Goal: Task Accomplishment & Management: Manage account settings

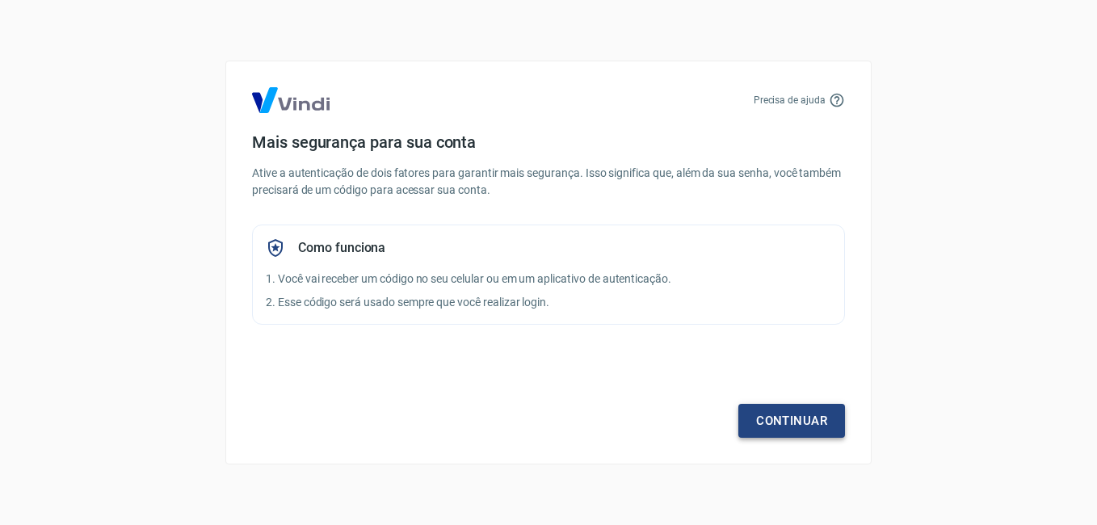
click at [799, 423] on link "Continuar" at bounding box center [791, 421] width 107 height 34
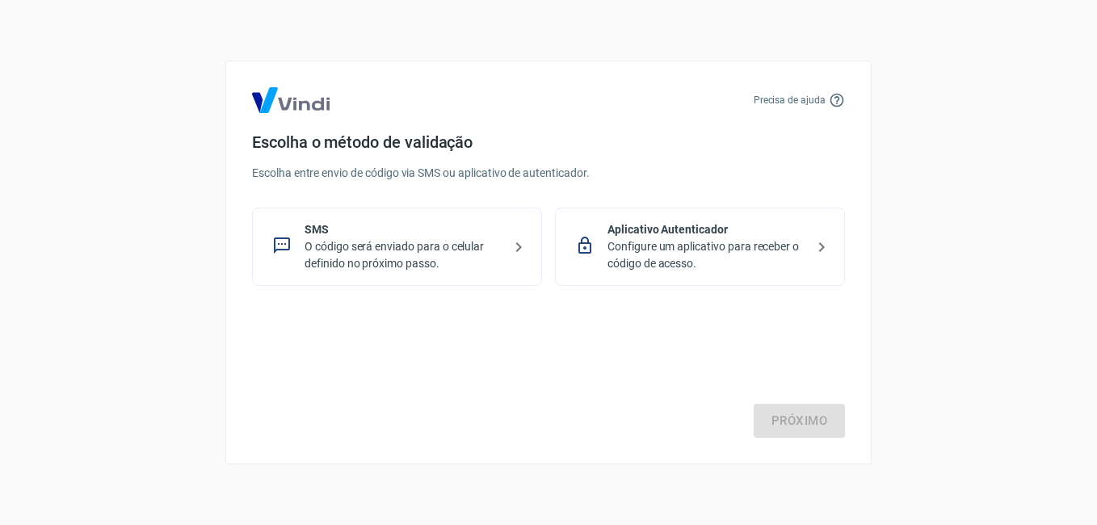
click at [374, 244] on p "O código será enviado para o celular definido no próximo passo." at bounding box center [404, 255] width 198 height 34
click at [814, 416] on link "Próximo" at bounding box center [799, 421] width 91 height 34
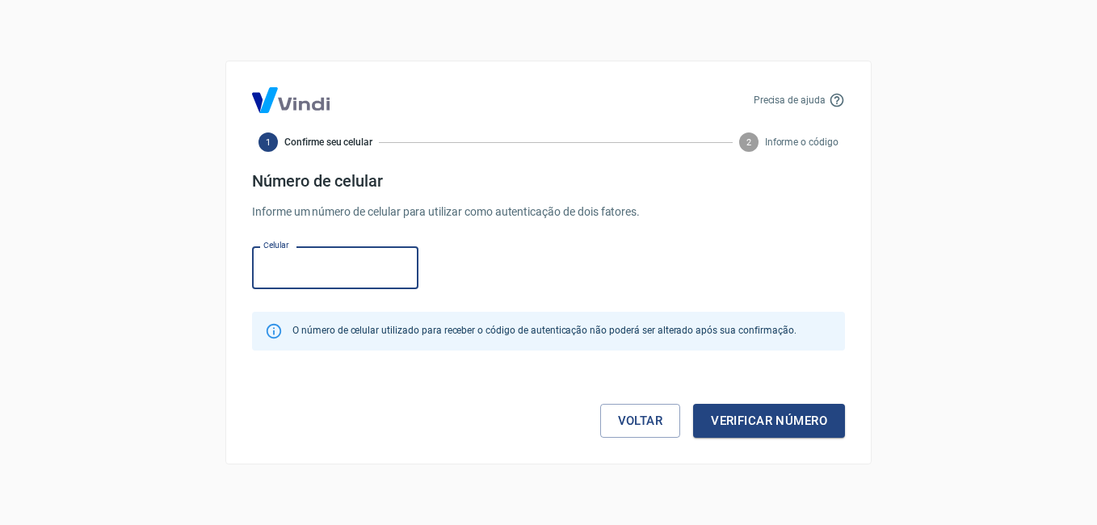
click at [352, 269] on input "Celular" at bounding box center [335, 267] width 166 height 43
type input "[PHONE_NUMBER]"
click at [769, 414] on button "Verificar número" at bounding box center [769, 421] width 152 height 34
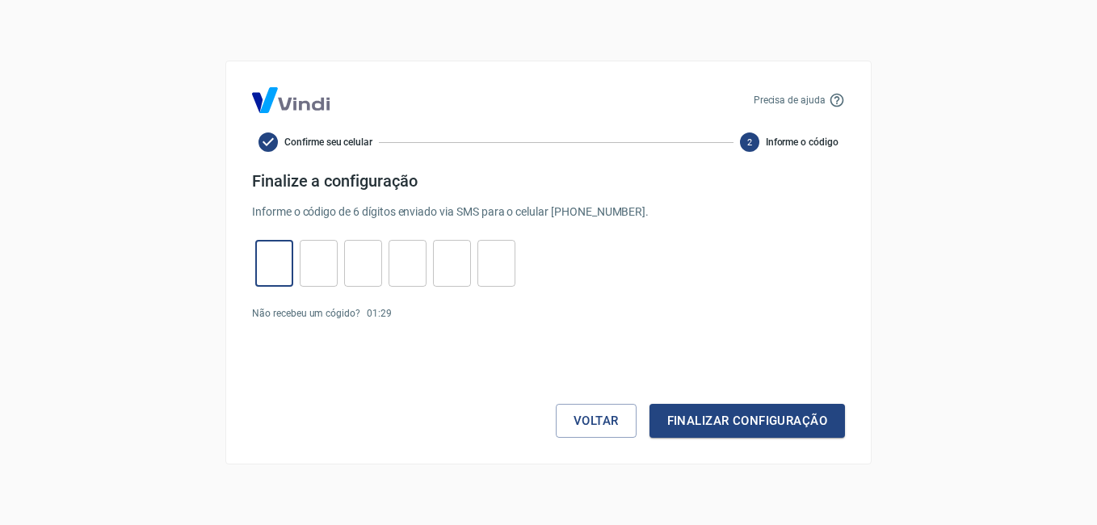
click at [265, 257] on input "tel" at bounding box center [274, 263] width 38 height 35
type input "6"
type input "7"
type input "4"
type input "1"
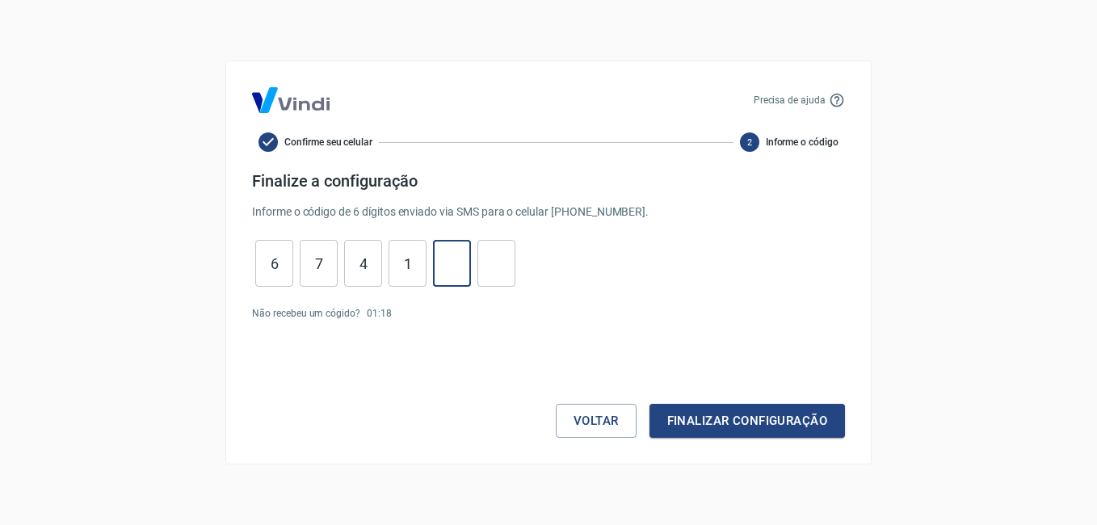
type input "6"
type input "7"
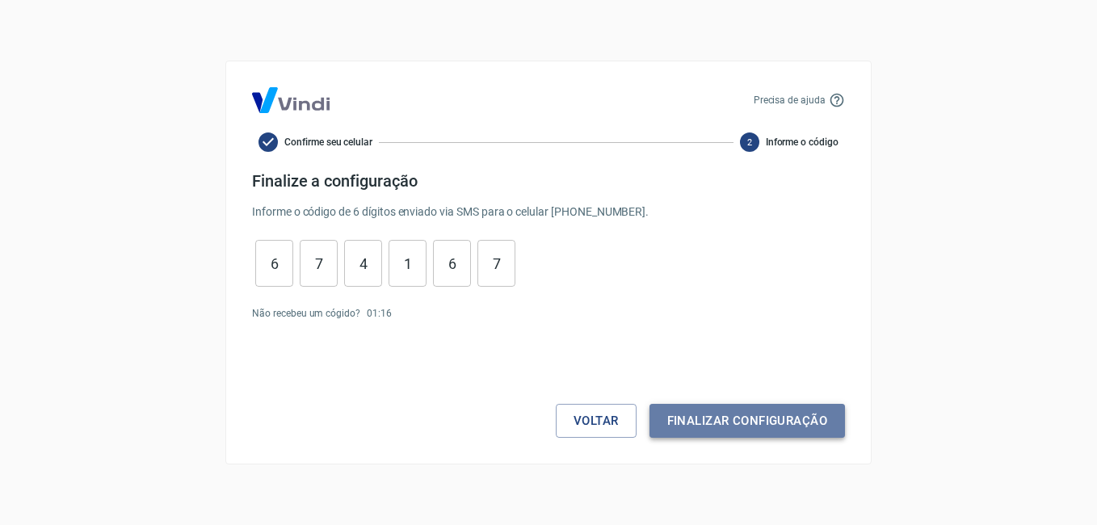
click at [768, 416] on button "Finalizar configuração" at bounding box center [748, 421] width 196 height 34
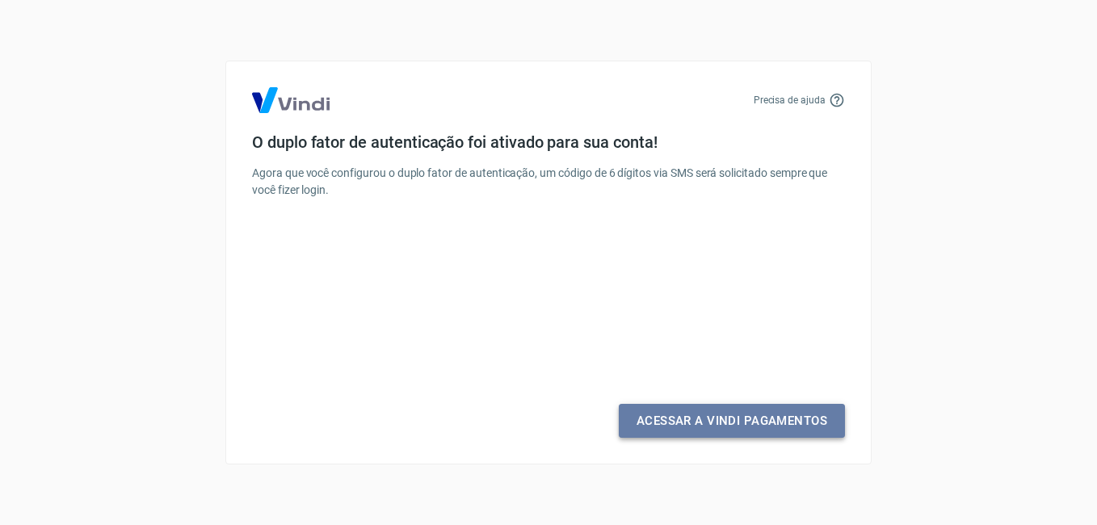
click at [749, 414] on link "Acessar a Vindi Pagamentos" at bounding box center [732, 421] width 226 height 34
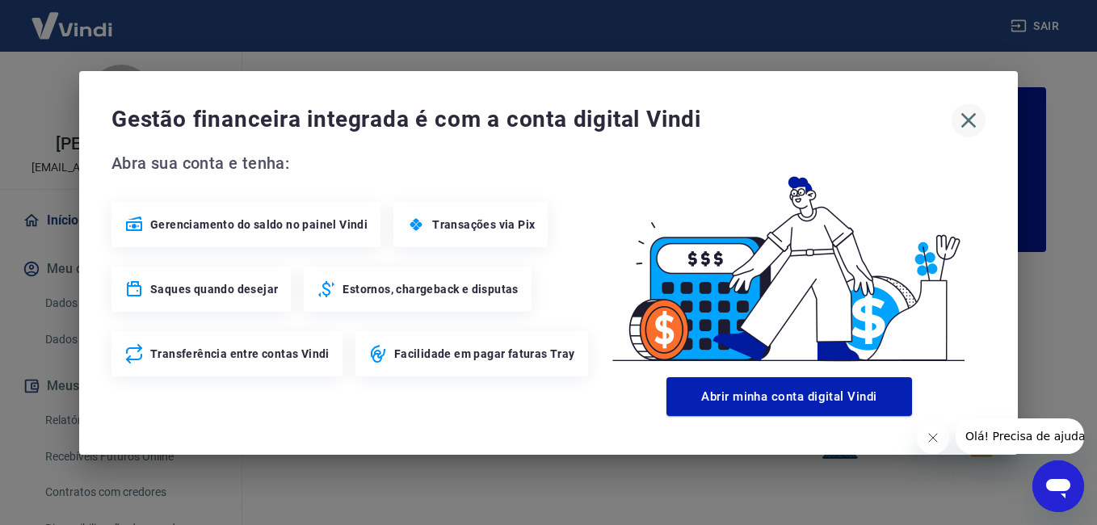
click at [967, 120] on icon "button" at bounding box center [968, 119] width 15 height 15
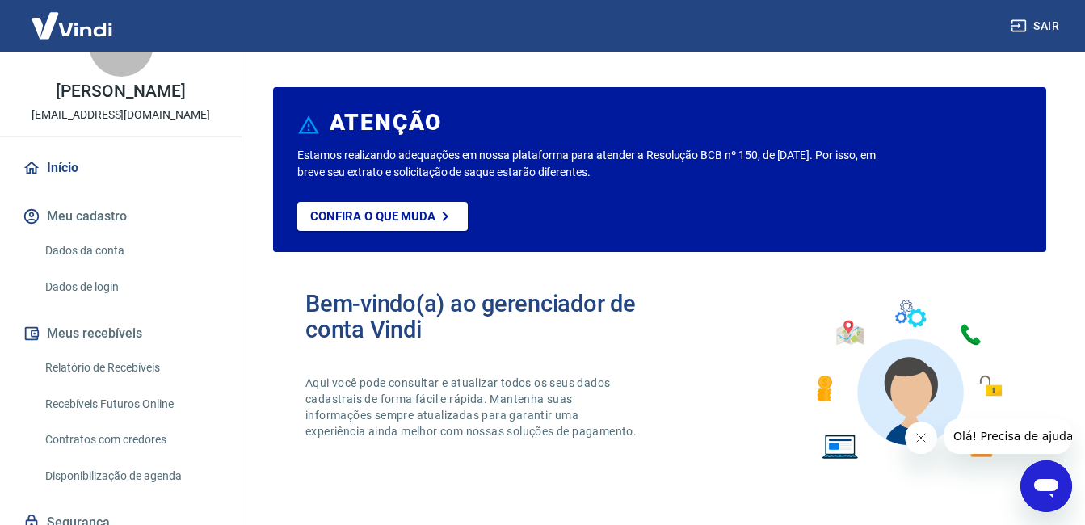
scroll to position [116, 0]
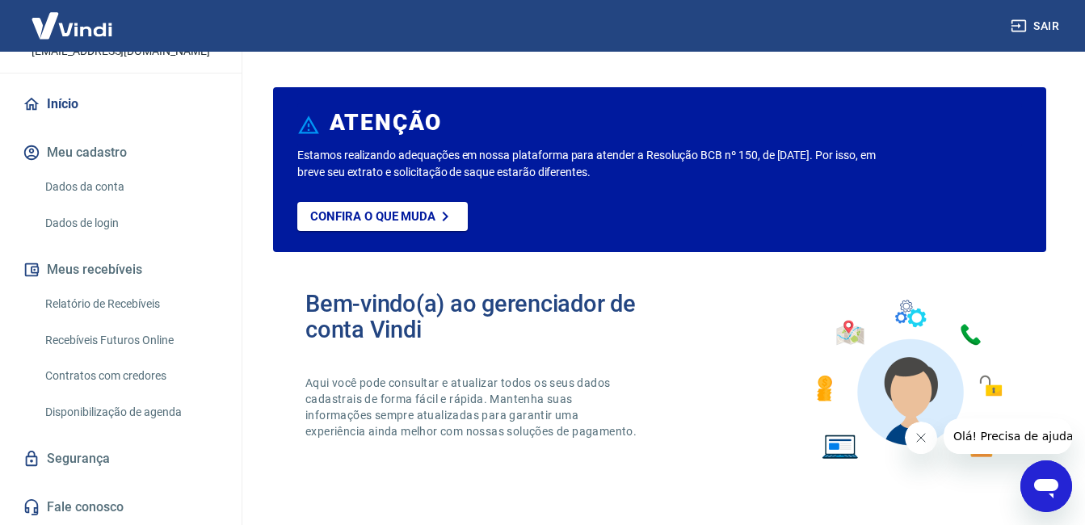
click at [107, 296] on link "Relatório de Recebíveis" at bounding box center [130, 304] width 183 height 33
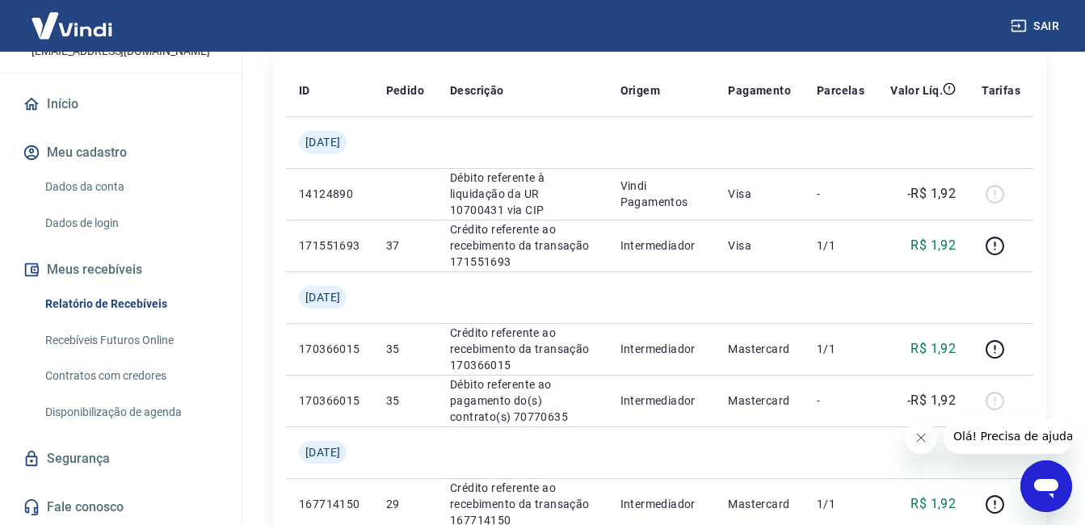
scroll to position [242, 0]
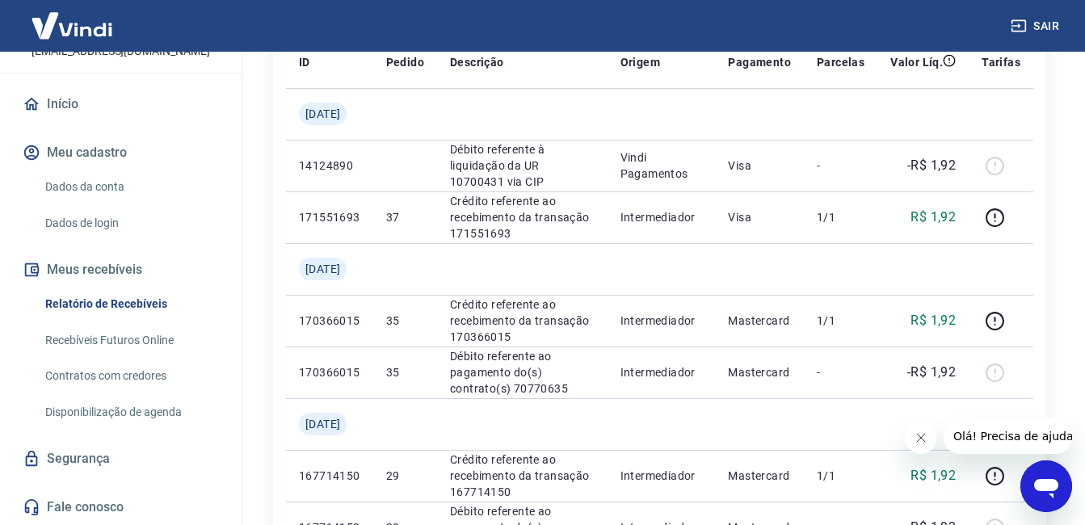
click at [82, 335] on link "Recebíveis Futuros Online" at bounding box center [130, 340] width 183 height 33
